Goal: Navigation & Orientation: Understand site structure

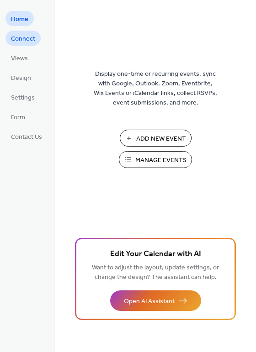
click at [25, 38] on span "Connect" at bounding box center [23, 39] width 24 height 10
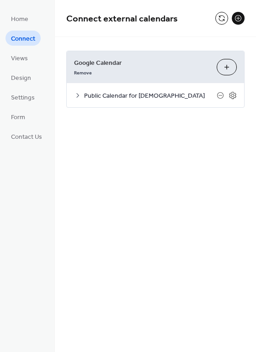
click at [132, 93] on span "Public Calendar for [DEMOGRAPHIC_DATA]" at bounding box center [150, 96] width 132 height 10
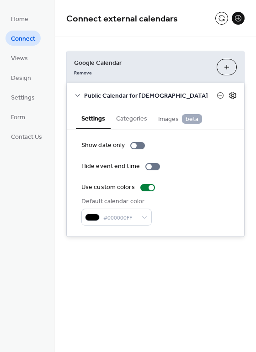
click at [232, 94] on icon at bounding box center [232, 95] width 3 height 3
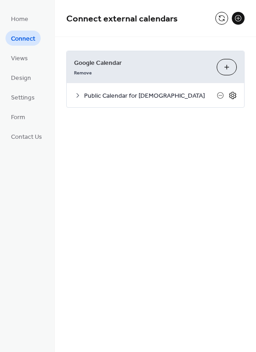
click at [232, 94] on icon at bounding box center [232, 95] width 3 height 3
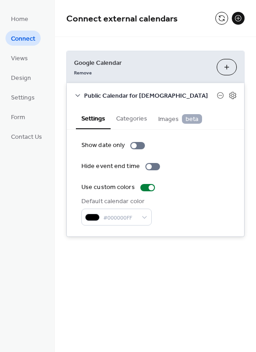
click at [138, 121] on button "Categories" at bounding box center [132, 117] width 42 height 21
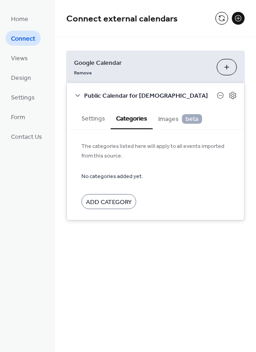
click at [164, 120] on span "Images beta" at bounding box center [180, 119] width 44 height 10
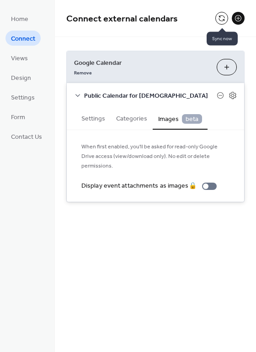
click at [223, 16] on button at bounding box center [221, 18] width 13 height 13
click at [216, 17] on button at bounding box center [221, 18] width 13 height 13
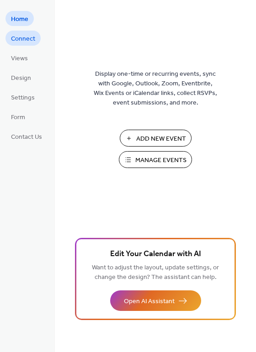
click at [16, 40] on span "Connect" at bounding box center [23, 39] width 24 height 10
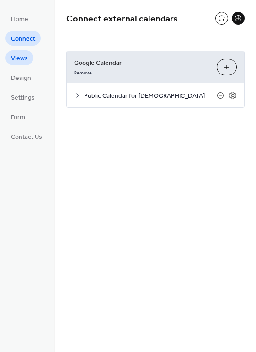
click at [17, 55] on span "Views" at bounding box center [19, 59] width 17 height 10
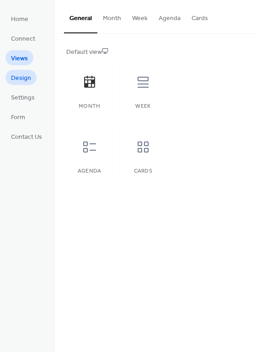
click at [21, 76] on span "Design" at bounding box center [21, 79] width 20 height 10
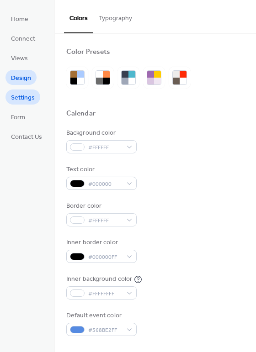
click at [25, 95] on span "Settings" at bounding box center [23, 98] width 24 height 10
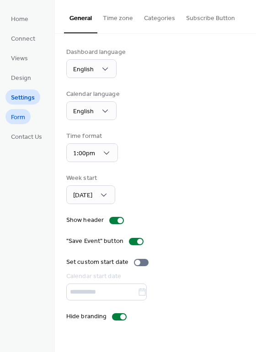
click at [24, 110] on link "Form" at bounding box center [17, 116] width 25 height 15
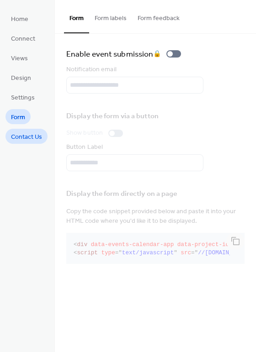
click at [28, 133] on span "Contact Us" at bounding box center [26, 137] width 31 height 10
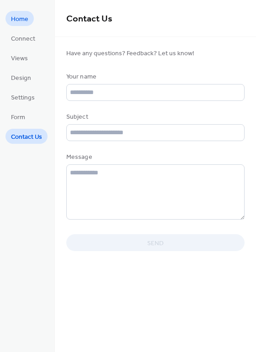
click at [21, 21] on span "Home" at bounding box center [19, 20] width 17 height 10
